Goal: Information Seeking & Learning: Find specific fact

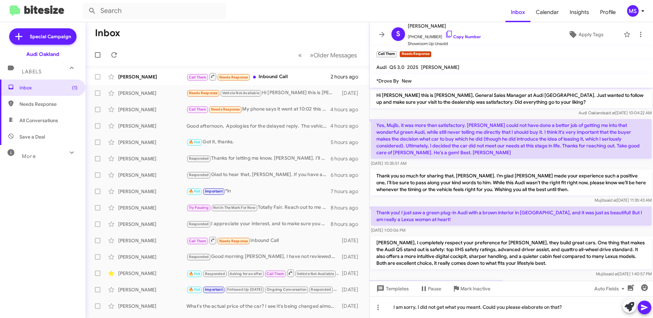
scroll to position [134, 0]
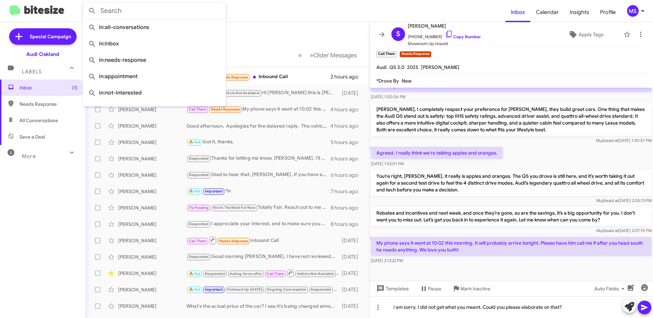
click at [157, 12] on input "text" at bounding box center [154, 11] width 143 height 16
paste input "[EMAIL_ADDRESS][DOMAIN_NAME]"
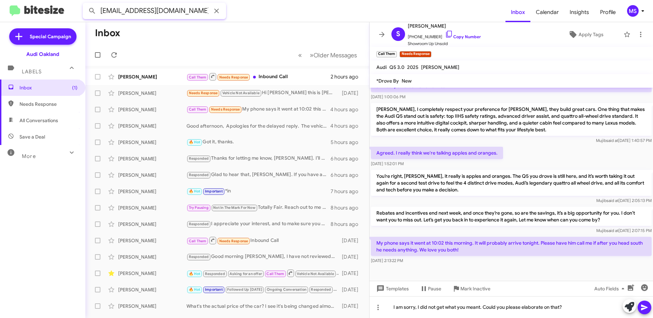
type input "[EMAIL_ADDRESS][DOMAIN_NAME]"
click at [85, 4] on button at bounding box center [92, 11] width 14 height 14
click at [263, 9] on form "[EMAIL_ADDRESS][DOMAIN_NAME]" at bounding box center [294, 11] width 423 height 16
click at [216, 10] on icon at bounding box center [216, 11] width 8 height 8
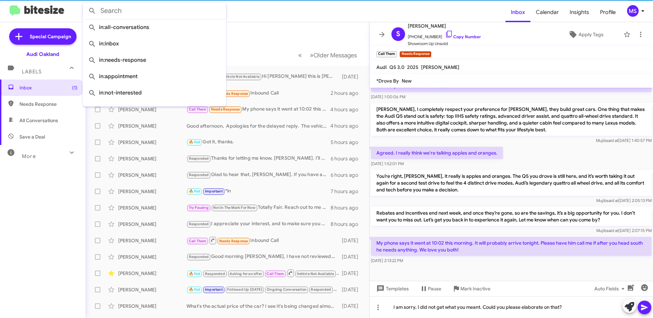
click at [151, 14] on input "text" at bounding box center [154, 11] width 143 height 16
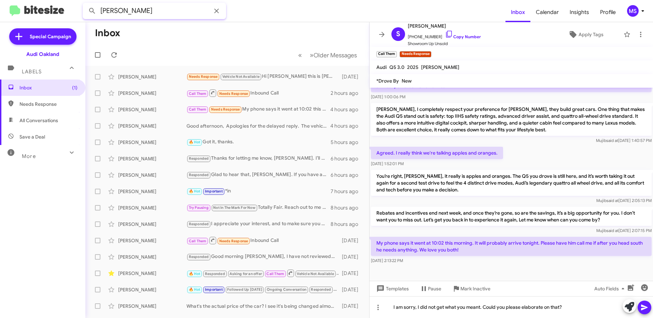
type input "[PERSON_NAME]"
click at [85, 4] on button at bounding box center [92, 11] width 14 height 14
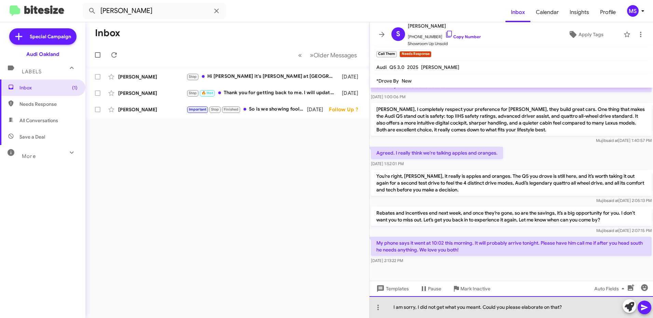
click at [576, 309] on div "I am sorry, I did not get what you meant. Could you please elaborate on that?" at bounding box center [510, 307] width 283 height 22
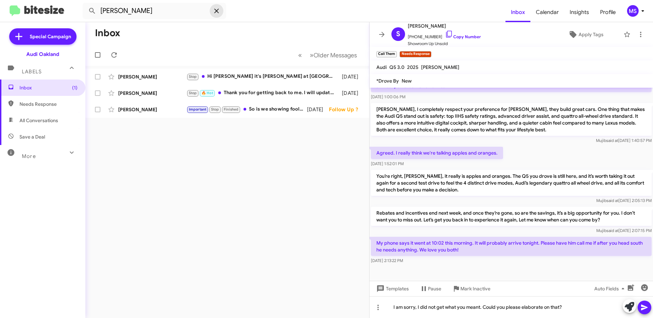
click at [216, 11] on icon at bounding box center [216, 11] width 4 height 4
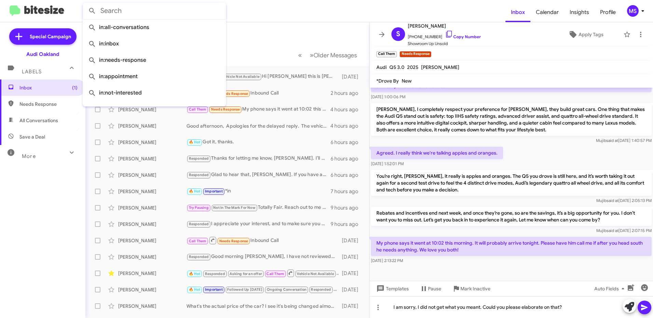
click at [49, 213] on div "Inbox (1) Needs Response All Conversations Save a Deal More Important 🔥 Hot App…" at bounding box center [42, 175] width 85 height 191
